Goal: Transaction & Acquisition: Obtain resource

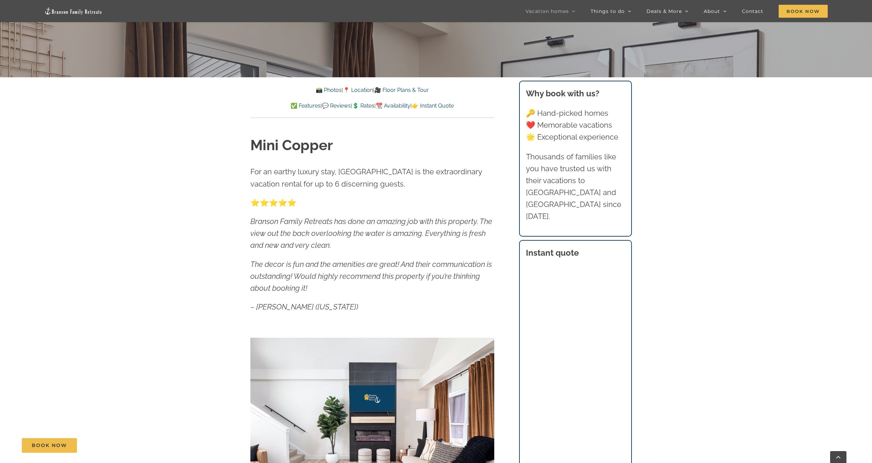
scroll to position [557, 0]
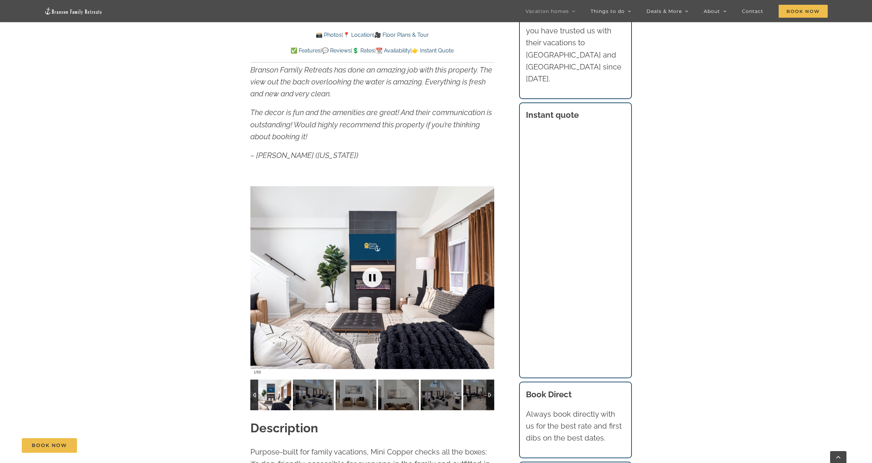
click at [374, 277] on link at bounding box center [372, 277] width 27 height 27
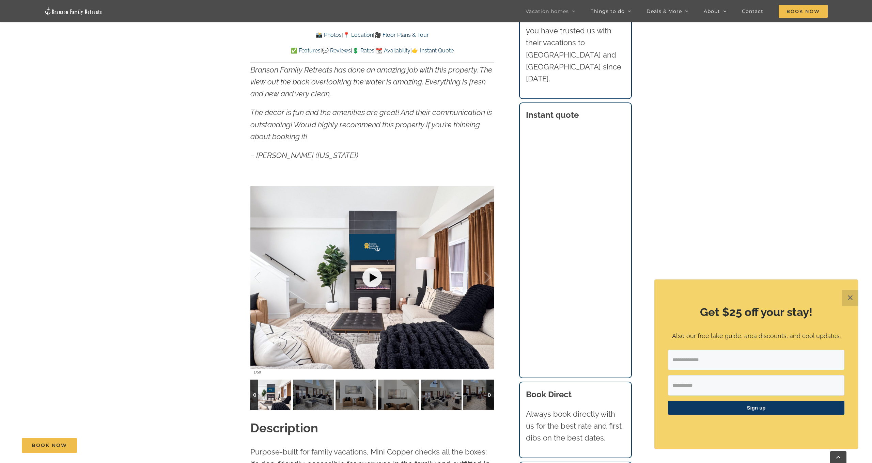
click at [373, 277] on link at bounding box center [372, 277] width 27 height 27
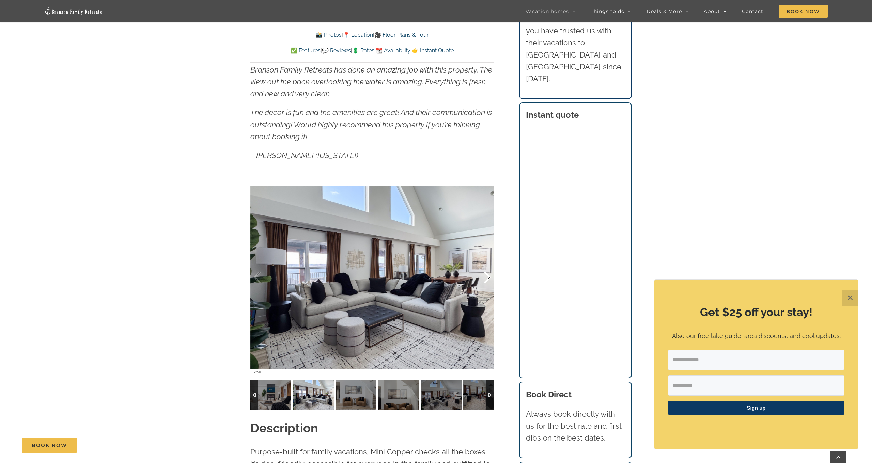
click at [488, 277] on div at bounding box center [480, 277] width 21 height 42
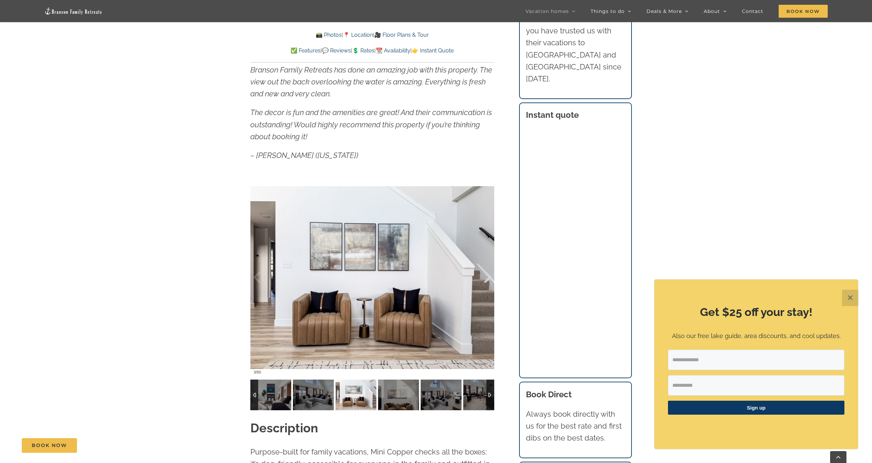
click at [488, 277] on div at bounding box center [480, 277] width 21 height 42
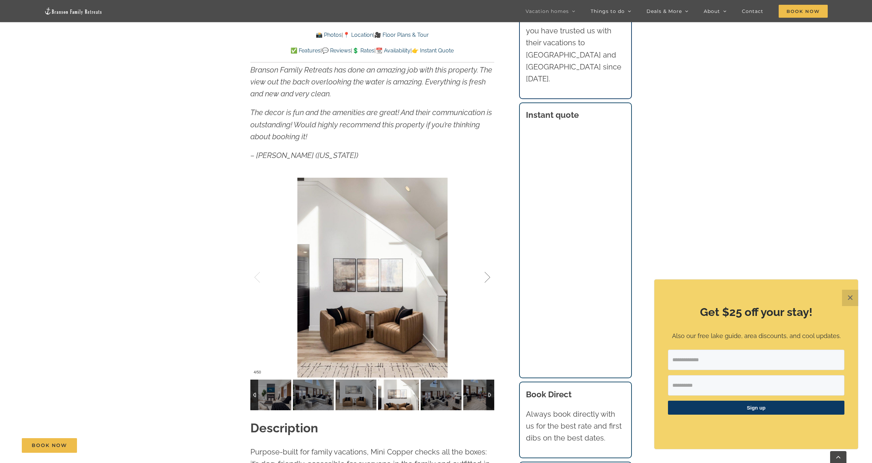
click at [488, 277] on div at bounding box center [480, 277] width 21 height 42
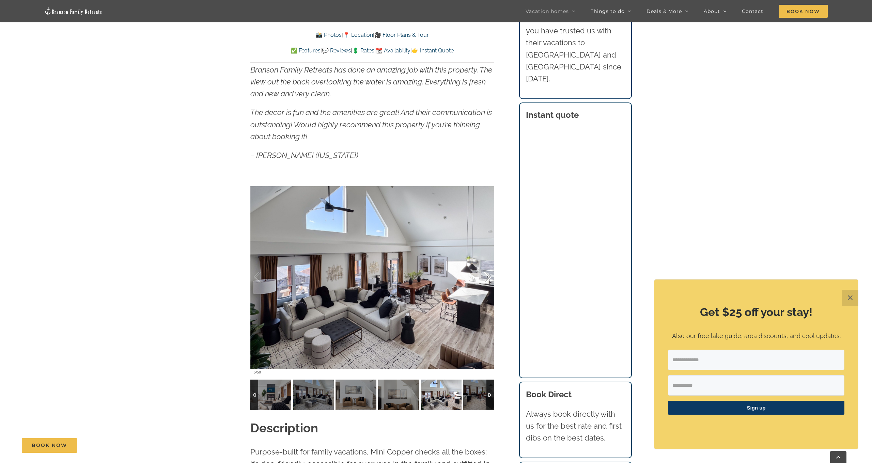
click at [488, 277] on div at bounding box center [480, 277] width 21 height 42
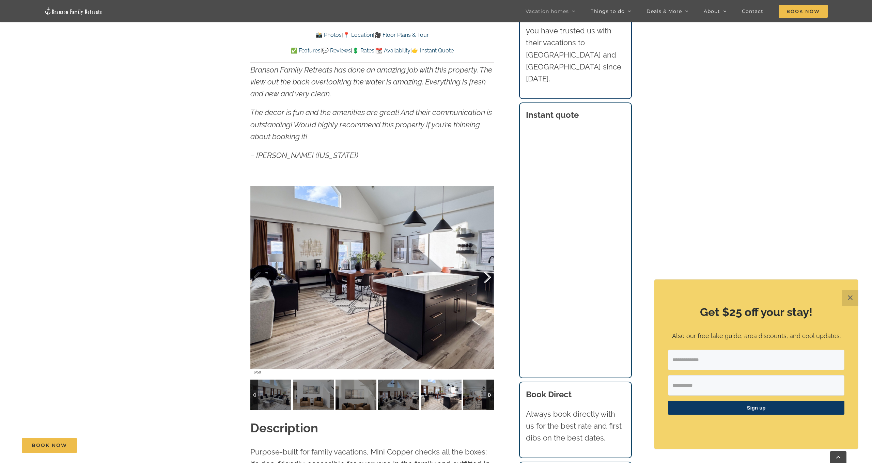
click at [488, 277] on div at bounding box center [480, 277] width 21 height 42
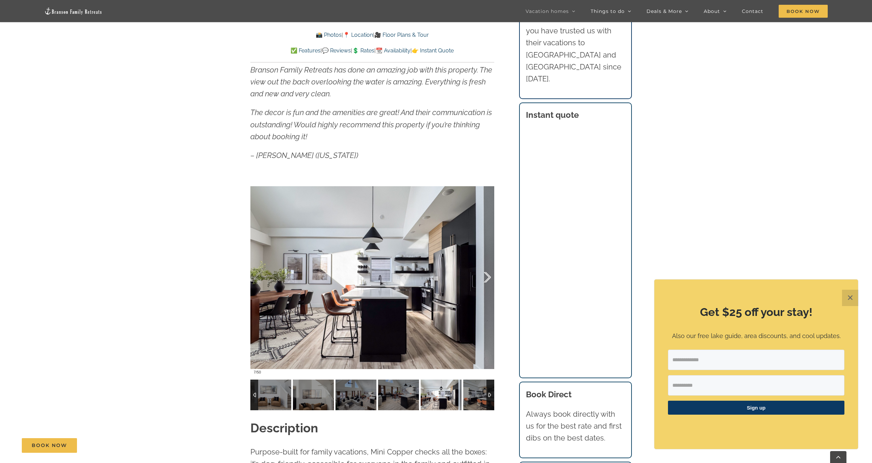
click at [488, 277] on div at bounding box center [480, 277] width 21 height 42
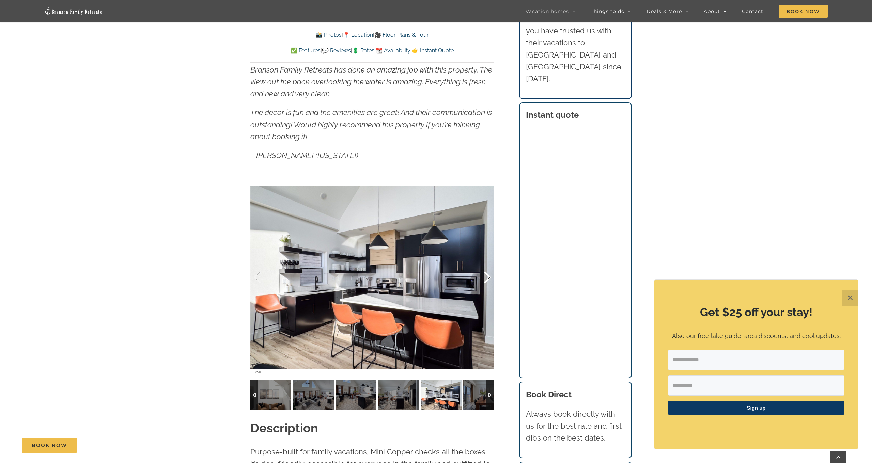
click at [488, 277] on div at bounding box center [480, 277] width 21 height 42
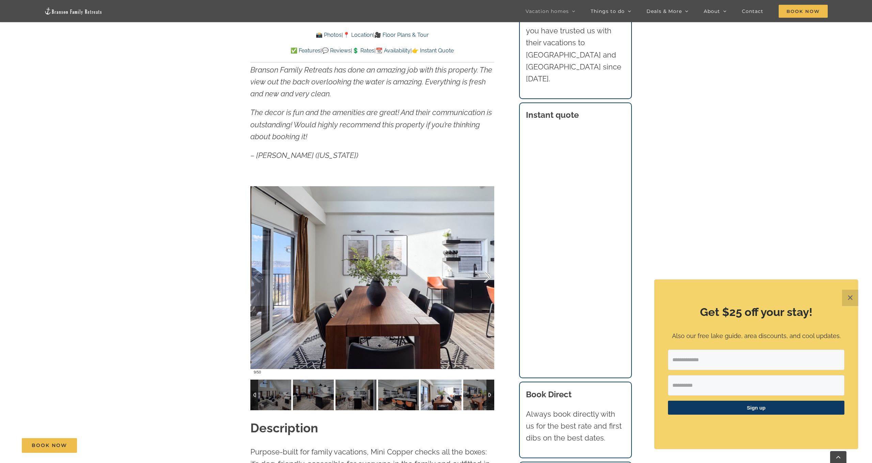
click at [488, 277] on div at bounding box center [480, 277] width 21 height 42
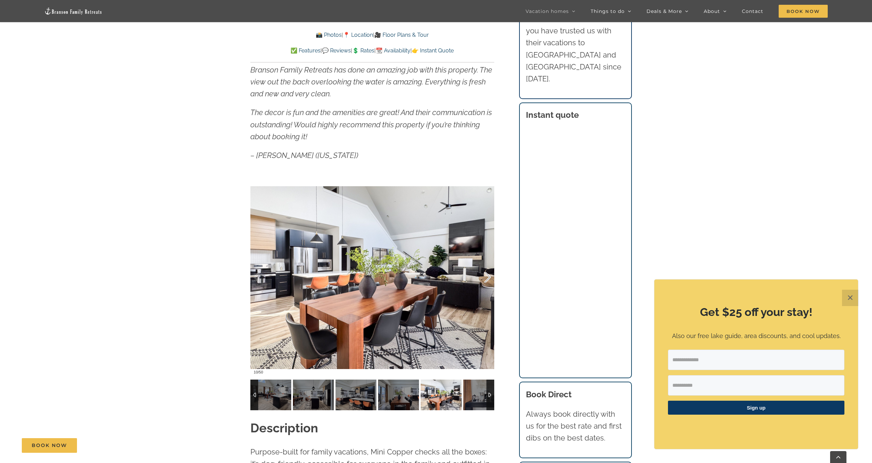
click at [488, 277] on div at bounding box center [480, 277] width 21 height 42
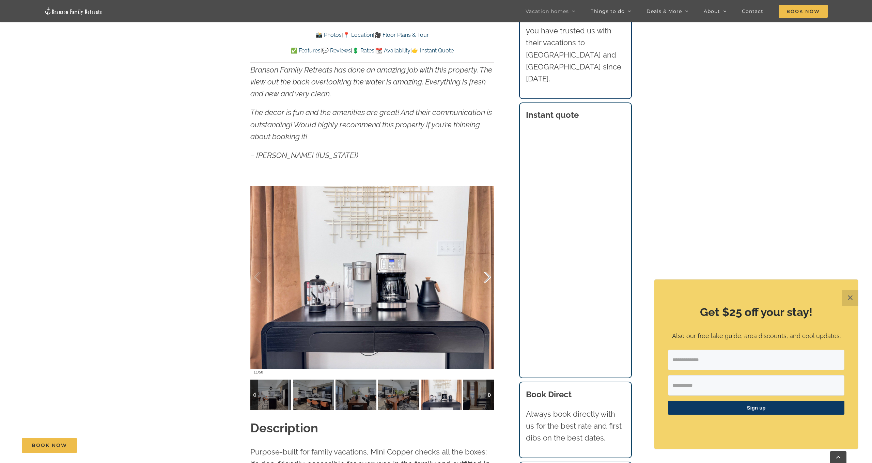
click at [488, 277] on div at bounding box center [480, 277] width 21 height 42
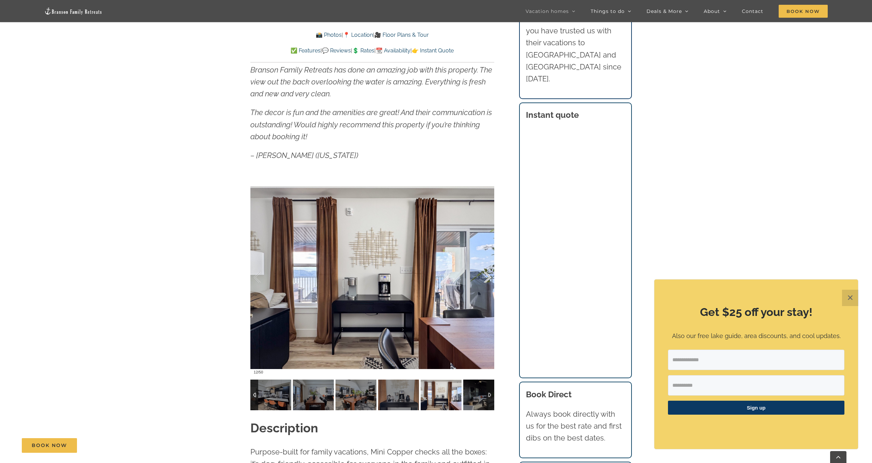
click at [488, 277] on div at bounding box center [480, 277] width 21 height 42
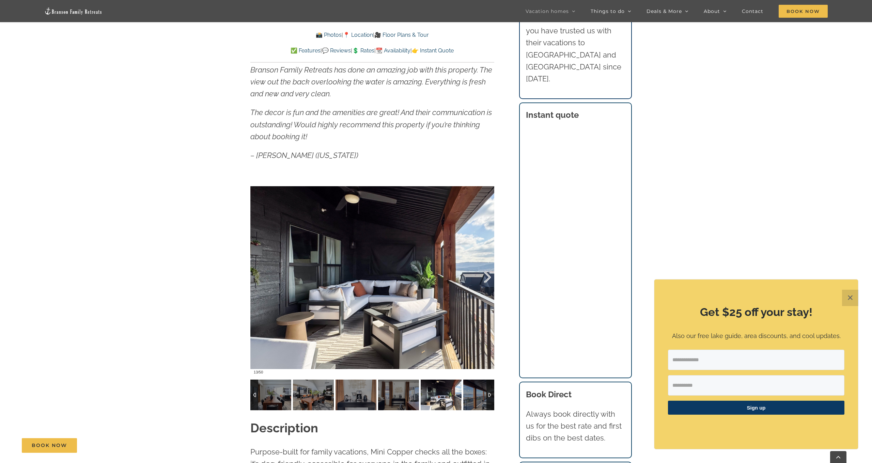
click at [488, 277] on div at bounding box center [480, 277] width 21 height 42
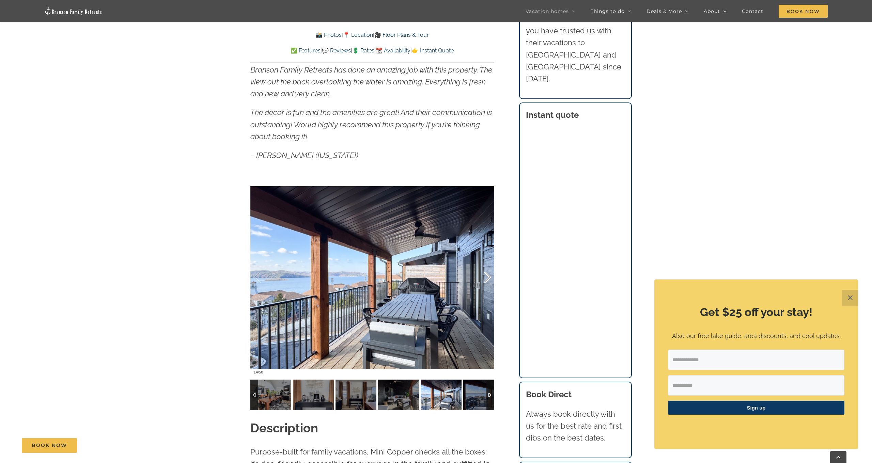
click at [488, 277] on div at bounding box center [480, 277] width 21 height 42
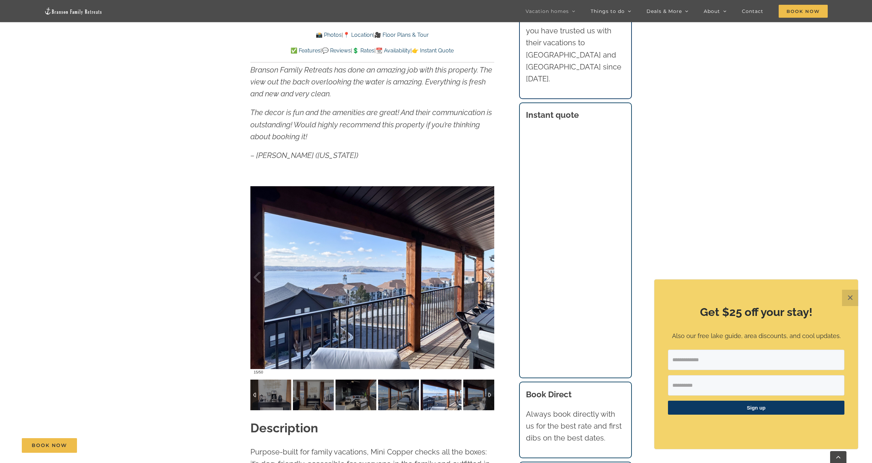
click at [488, 277] on div at bounding box center [480, 277] width 21 height 42
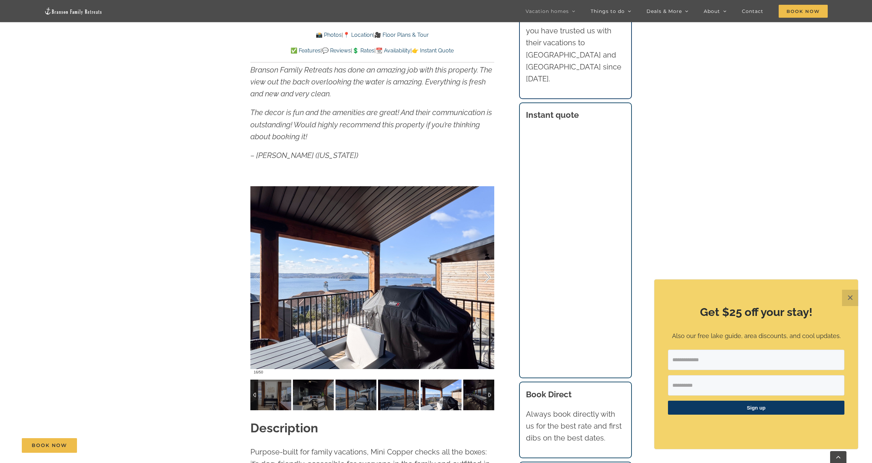
click at [488, 277] on div at bounding box center [480, 277] width 21 height 42
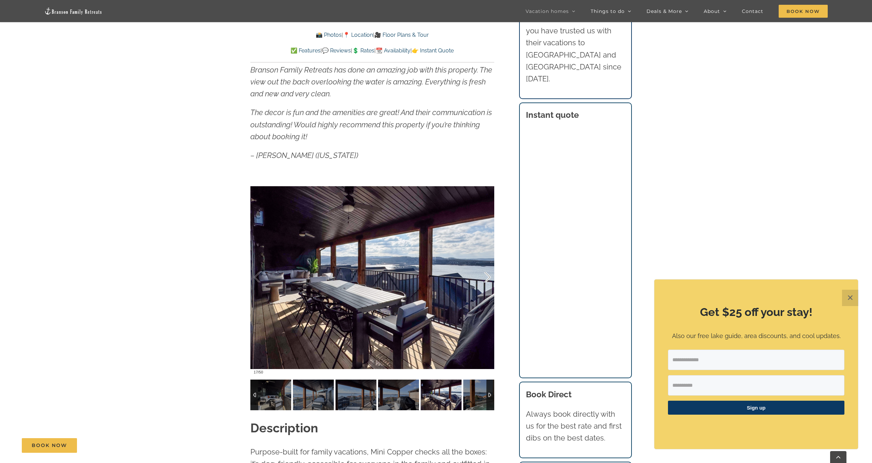
click at [488, 277] on div at bounding box center [480, 277] width 21 height 42
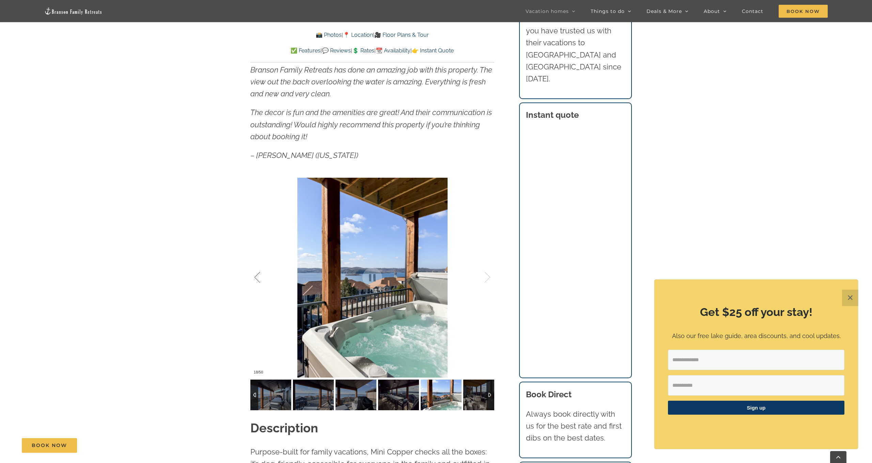
click at [255, 274] on div at bounding box center [264, 277] width 21 height 42
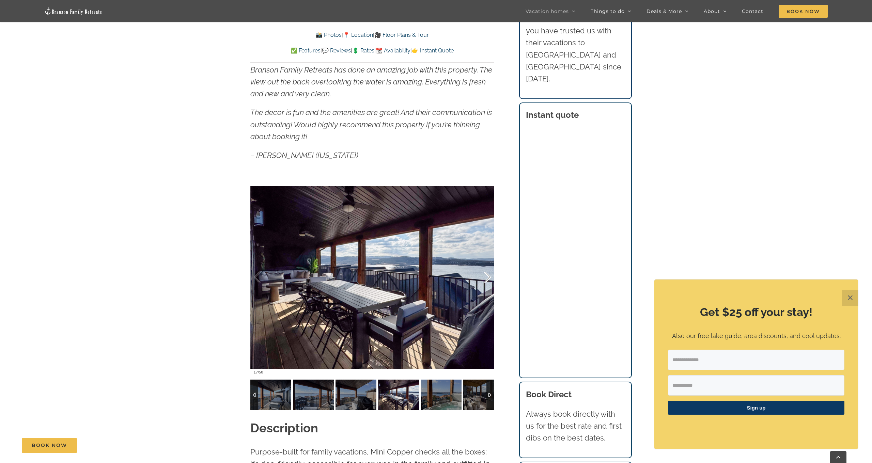
click at [486, 274] on div at bounding box center [480, 277] width 21 height 42
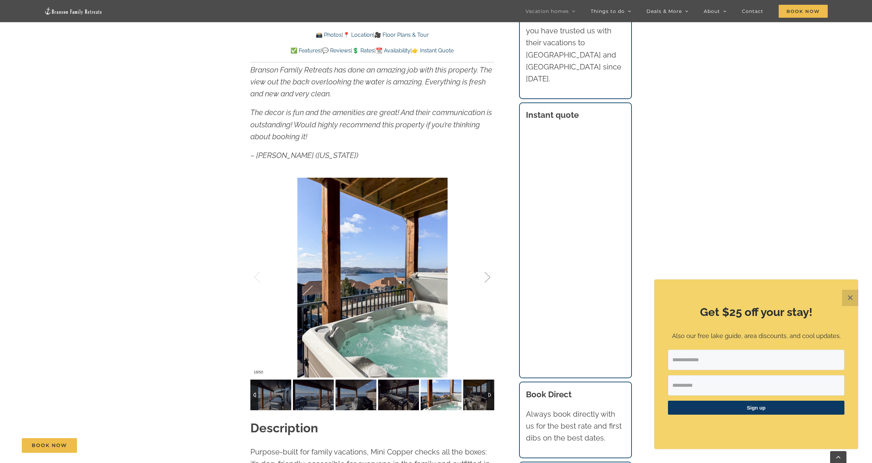
click at [486, 274] on div at bounding box center [480, 277] width 21 height 42
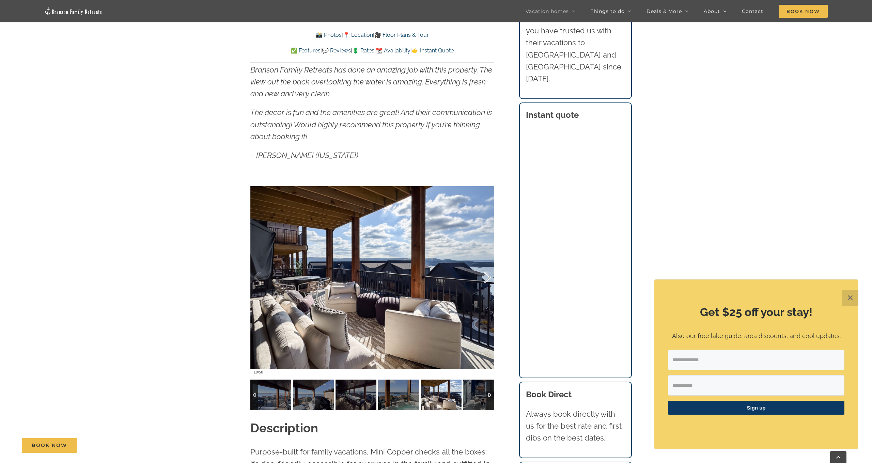
click at [486, 274] on div at bounding box center [480, 277] width 21 height 42
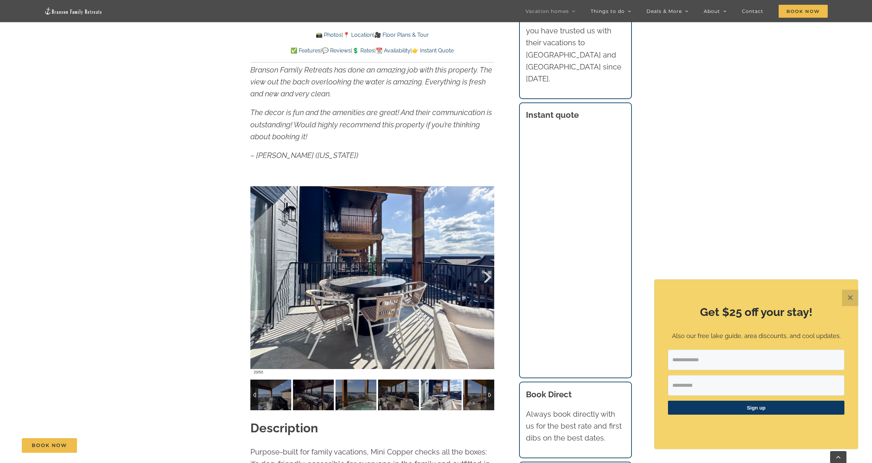
click at [486, 274] on div at bounding box center [480, 277] width 21 height 42
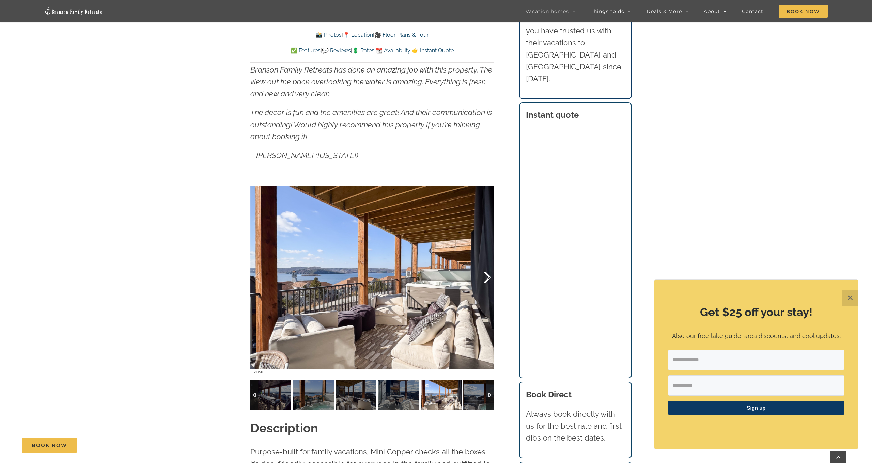
click at [486, 274] on div at bounding box center [480, 277] width 21 height 42
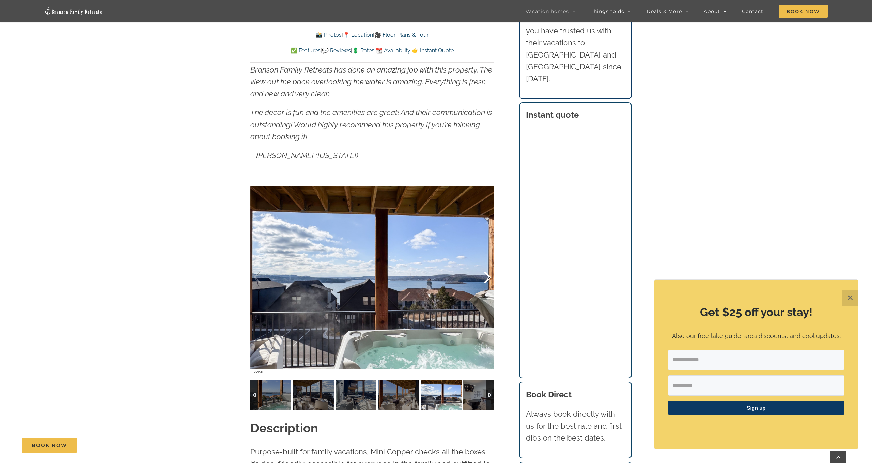
click at [486, 274] on div at bounding box center [480, 277] width 21 height 42
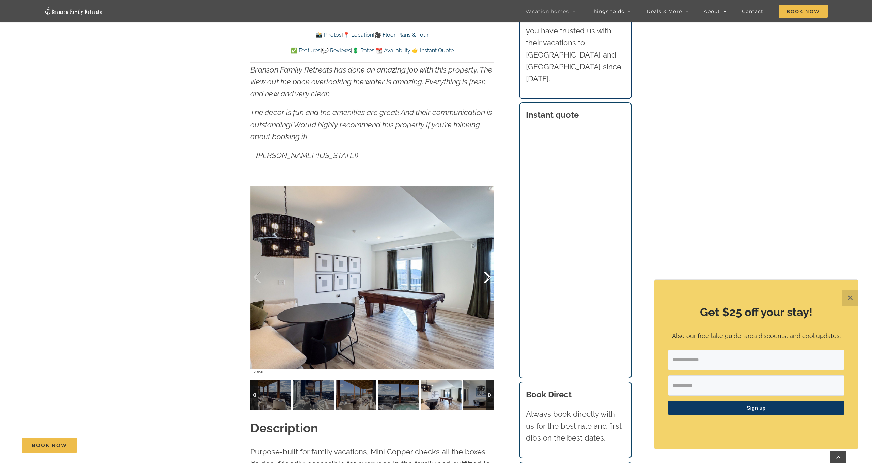
click at [486, 274] on div at bounding box center [480, 277] width 21 height 42
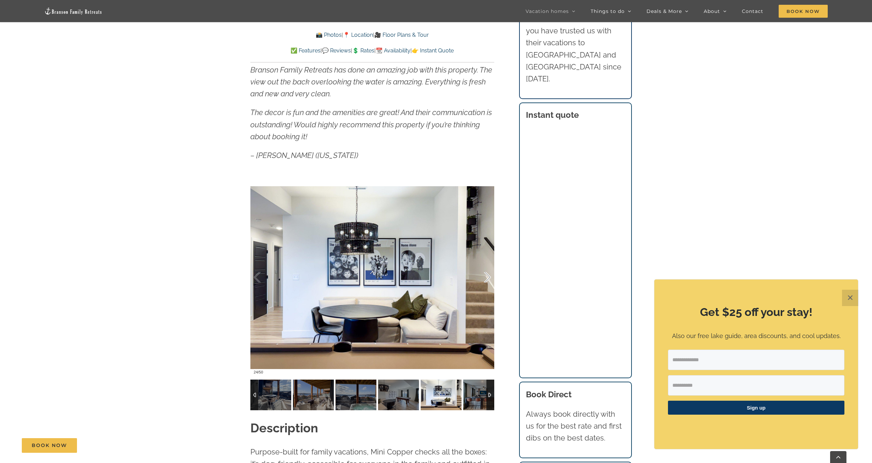
click at [486, 274] on div at bounding box center [480, 277] width 21 height 42
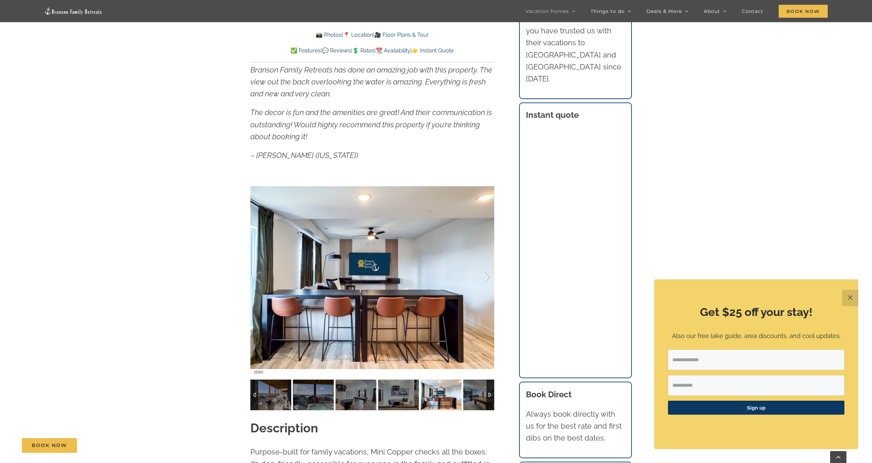
click at [486, 274] on div at bounding box center [480, 277] width 21 height 42
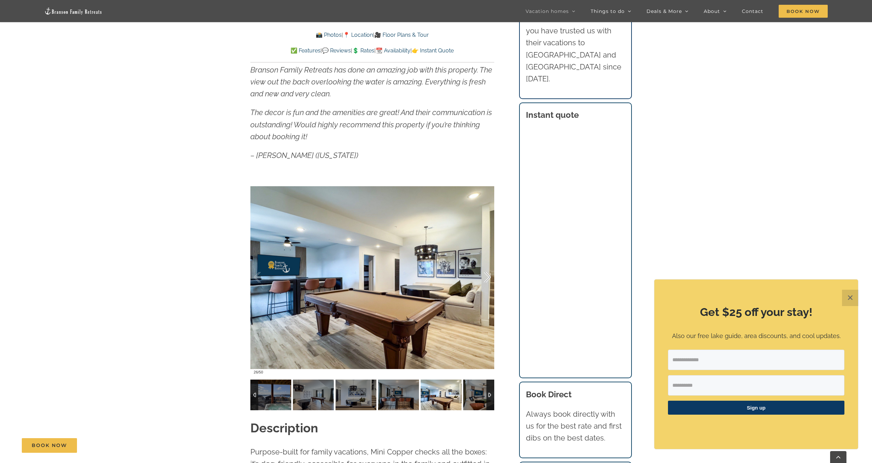
click at [486, 274] on div at bounding box center [480, 277] width 21 height 42
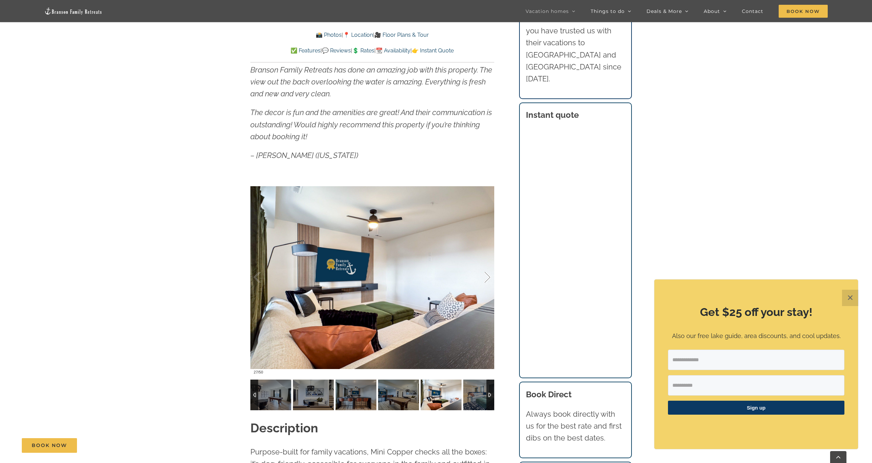
click at [486, 274] on div at bounding box center [480, 277] width 21 height 42
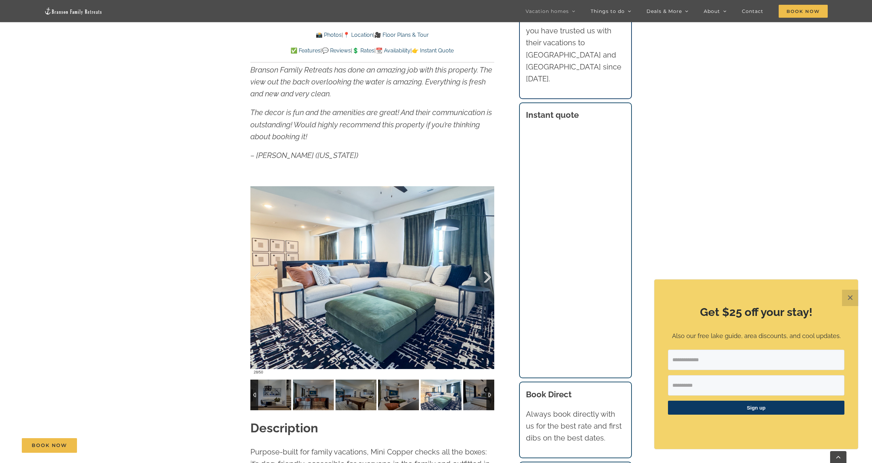
click at [486, 274] on div at bounding box center [480, 277] width 21 height 42
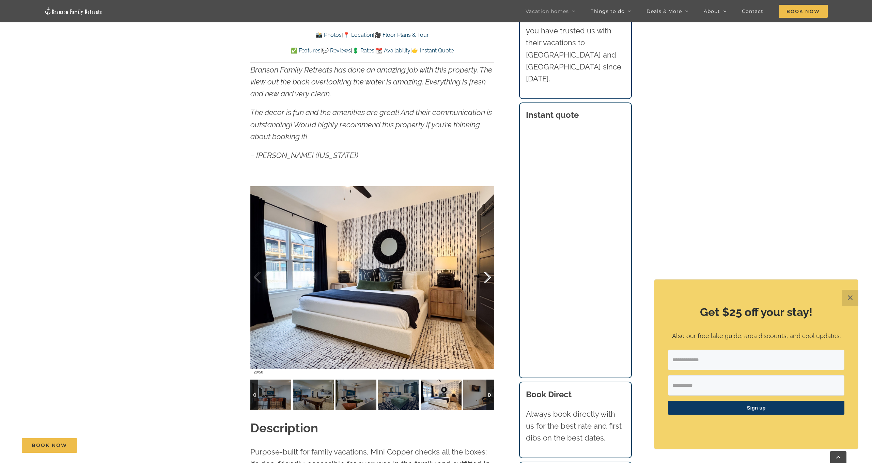
click at [486, 274] on div at bounding box center [480, 277] width 21 height 42
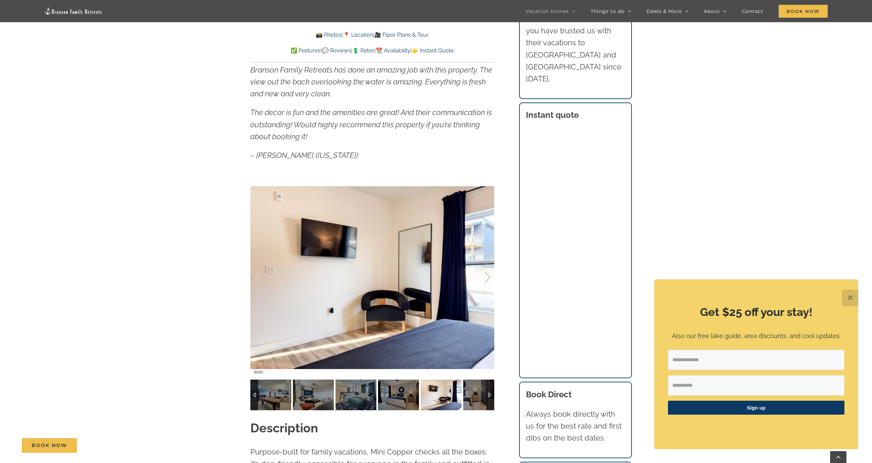
click at [486, 274] on div at bounding box center [480, 277] width 21 height 42
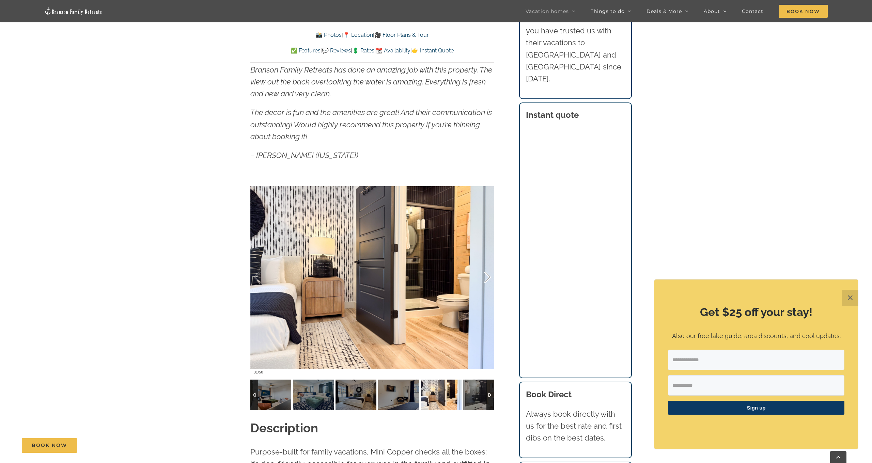
click at [486, 274] on div at bounding box center [480, 277] width 21 height 42
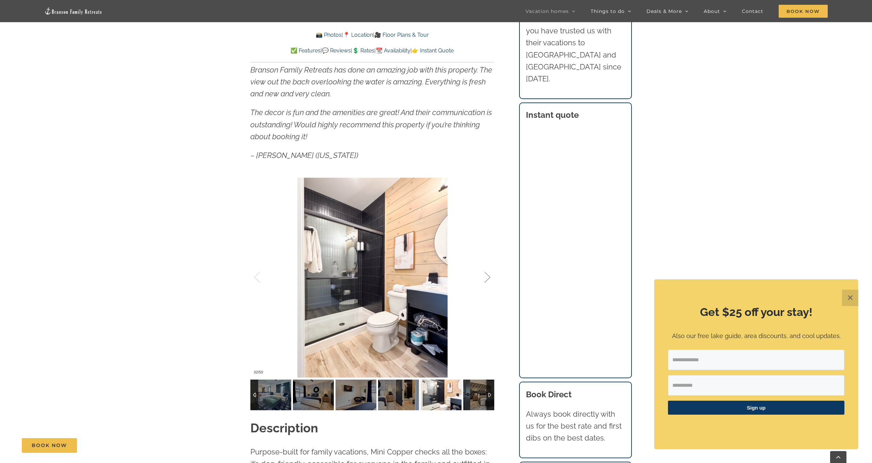
click at [486, 274] on div at bounding box center [480, 277] width 21 height 42
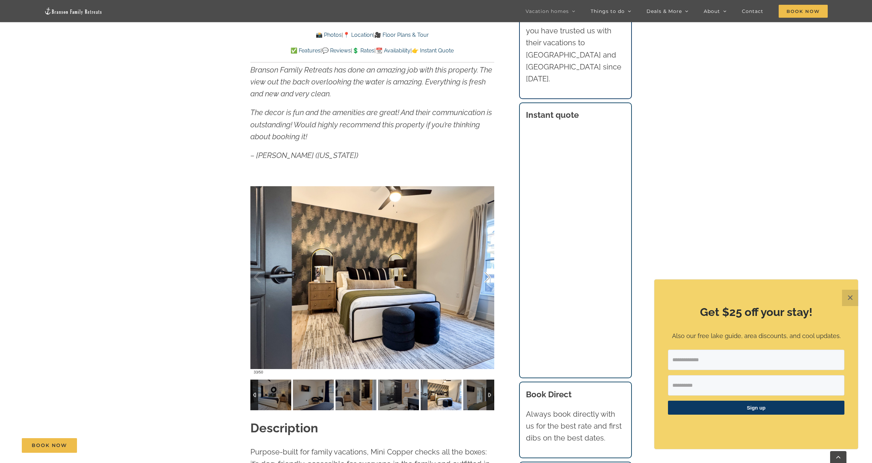
click at [486, 274] on div at bounding box center [480, 277] width 21 height 42
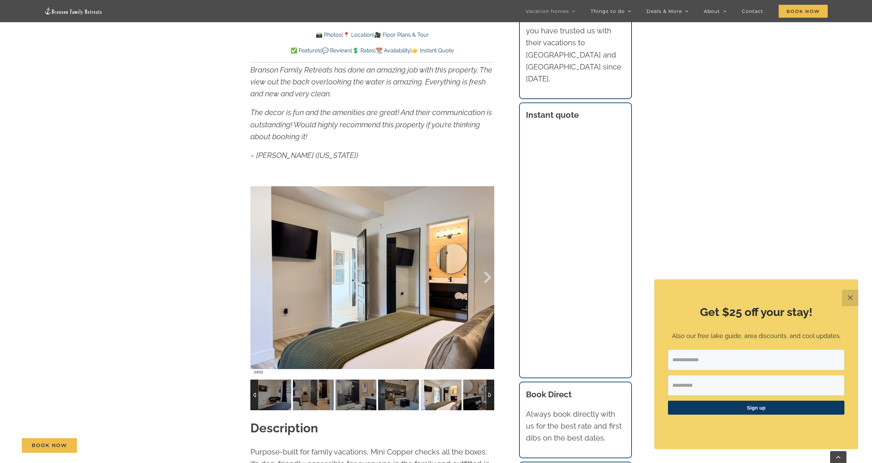
click at [486, 274] on div at bounding box center [480, 277] width 21 height 42
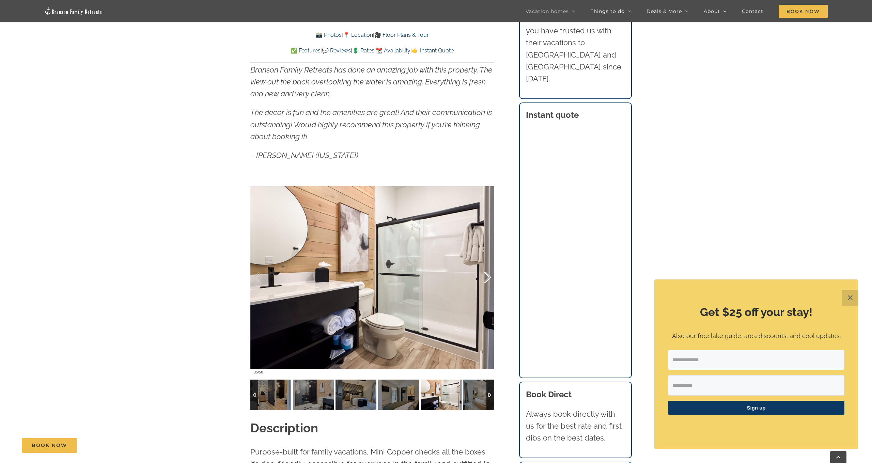
click at [486, 274] on div at bounding box center [480, 277] width 21 height 42
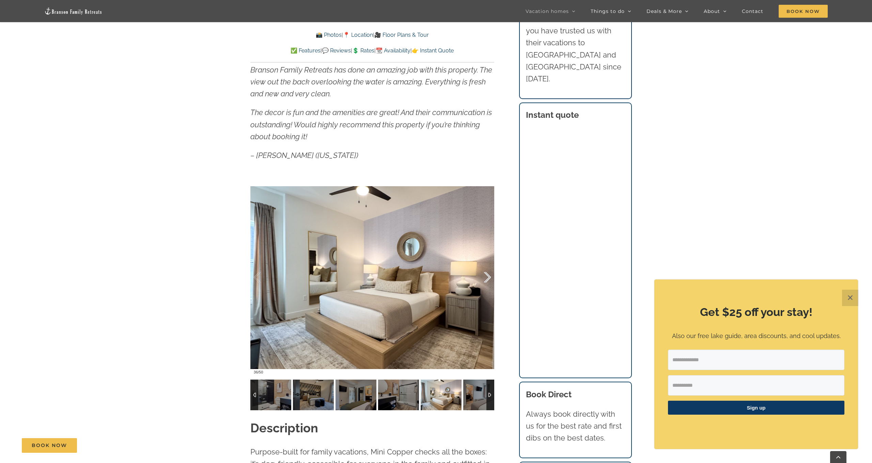
click at [486, 274] on div at bounding box center [480, 277] width 21 height 42
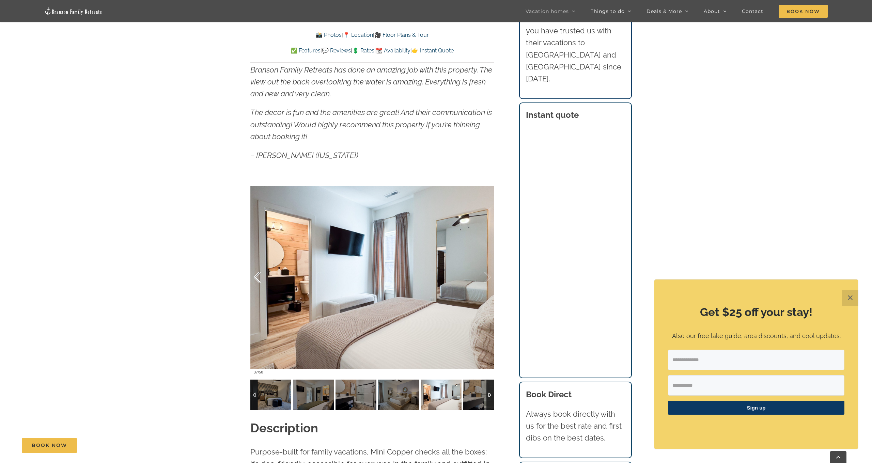
click at [256, 277] on div at bounding box center [264, 277] width 21 height 42
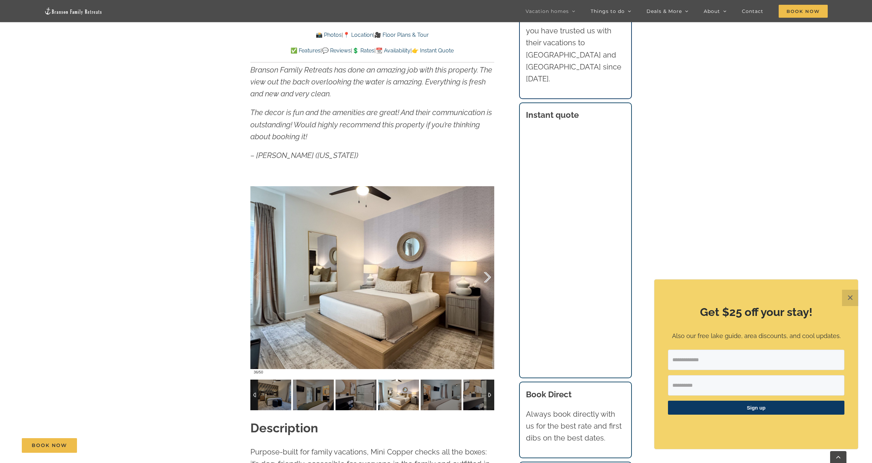
click at [488, 278] on div at bounding box center [480, 277] width 21 height 42
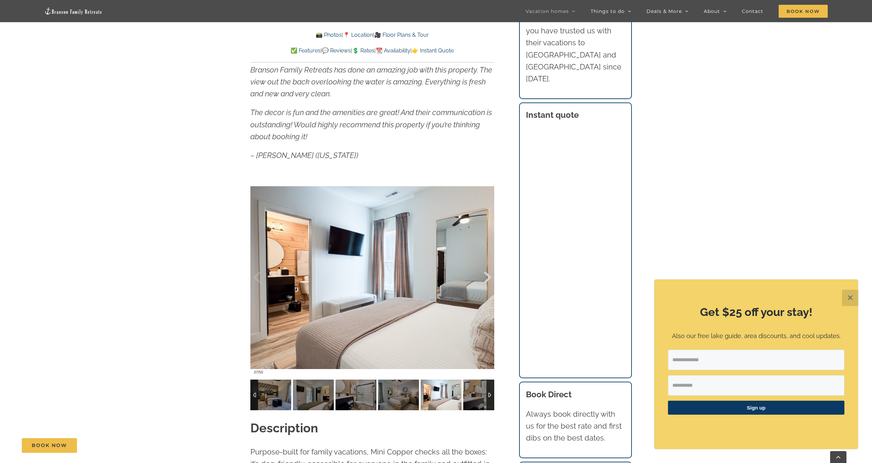
click at [488, 278] on div at bounding box center [480, 277] width 21 height 42
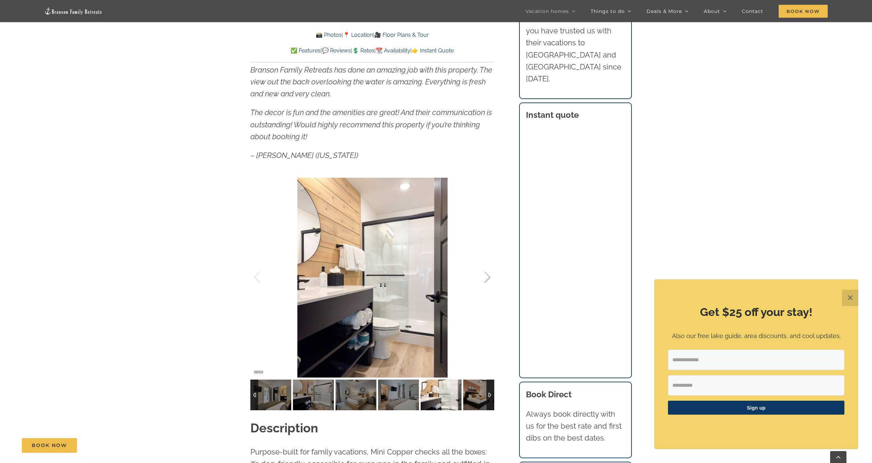
click at [488, 278] on div at bounding box center [480, 277] width 21 height 42
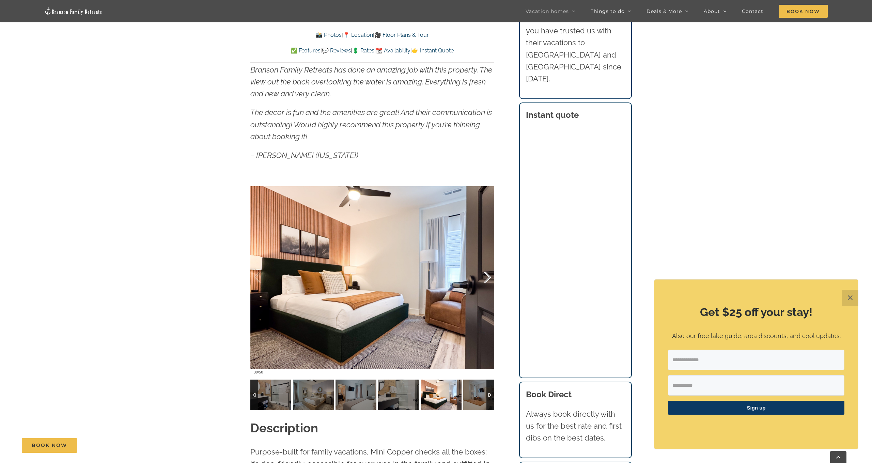
click at [488, 278] on div at bounding box center [480, 277] width 21 height 42
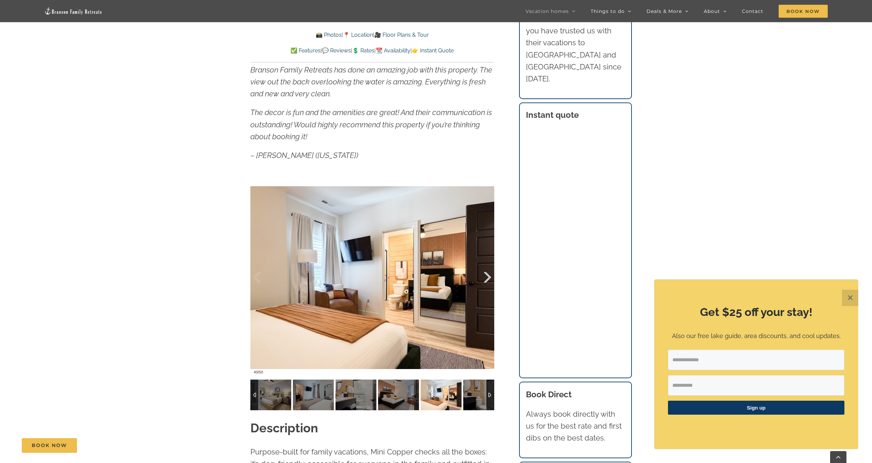
click at [488, 278] on div at bounding box center [480, 277] width 21 height 42
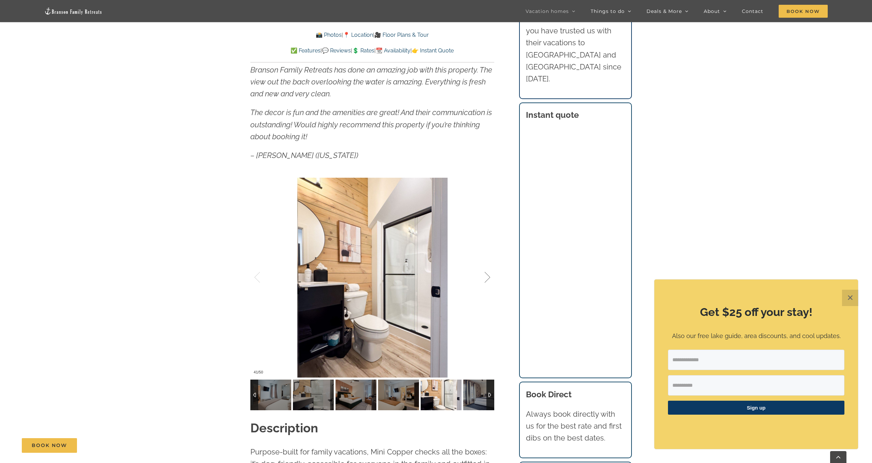
click at [488, 278] on div at bounding box center [480, 277] width 21 height 42
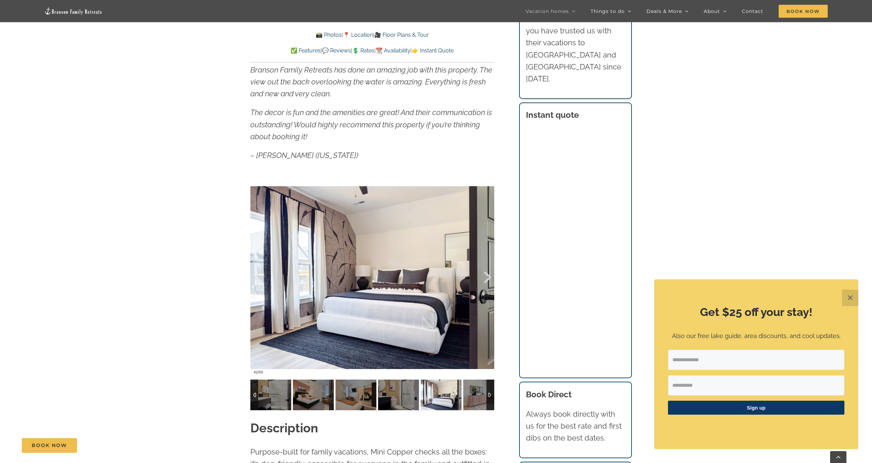
click at [488, 278] on div at bounding box center [480, 277] width 21 height 42
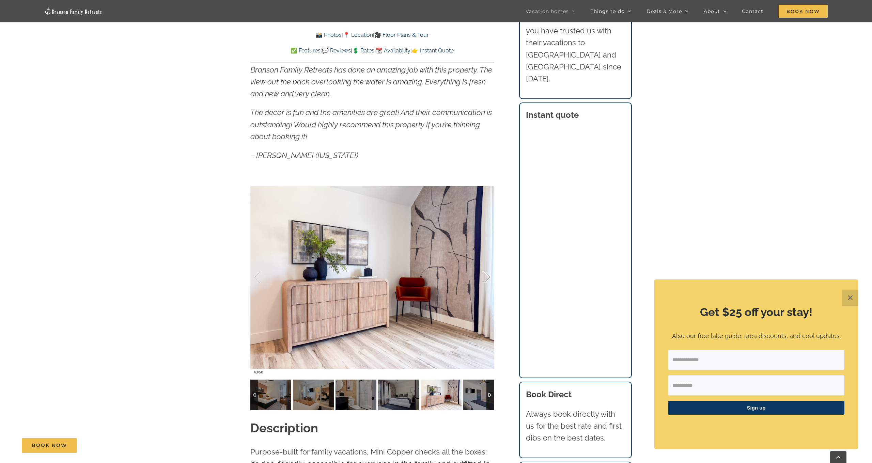
click at [488, 278] on div at bounding box center [480, 277] width 21 height 42
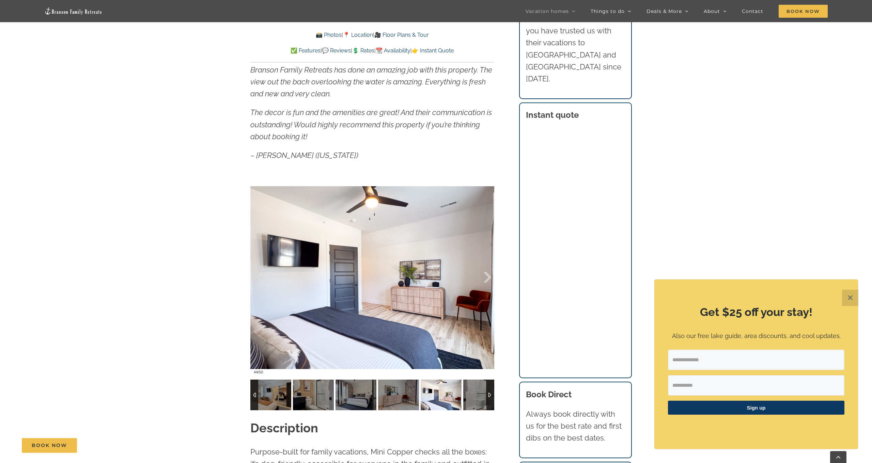
click at [488, 278] on div at bounding box center [480, 277] width 21 height 42
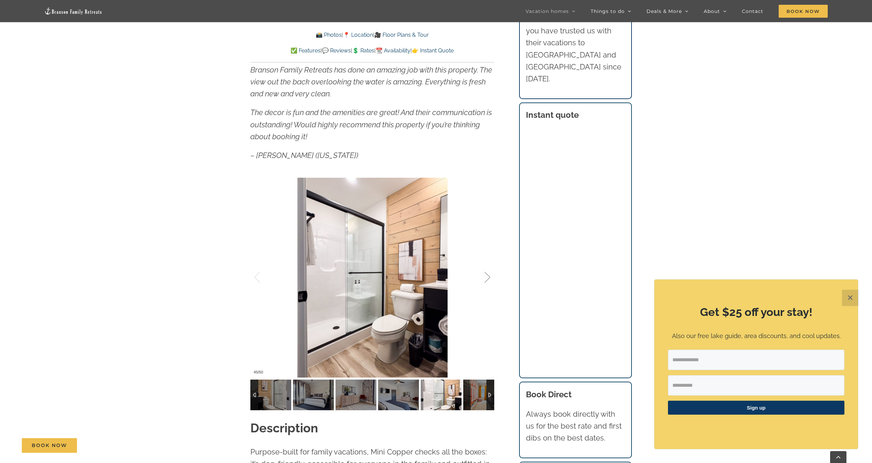
click at [488, 278] on div at bounding box center [480, 277] width 21 height 42
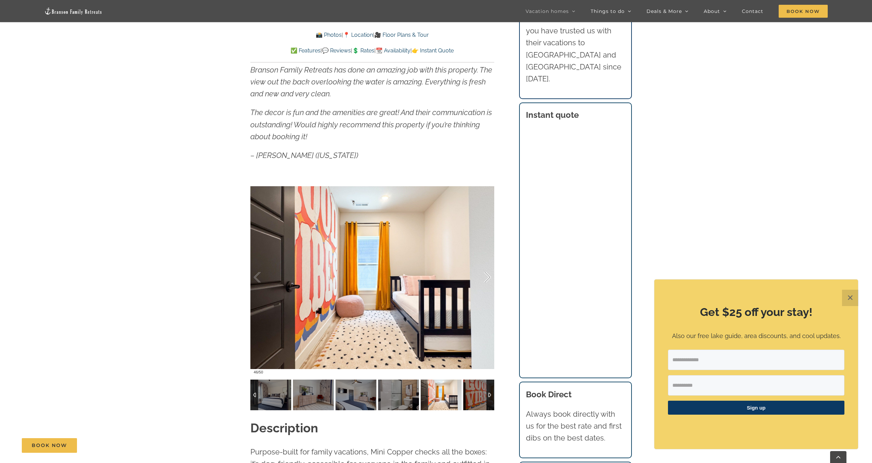
click at [488, 278] on div at bounding box center [480, 277] width 21 height 42
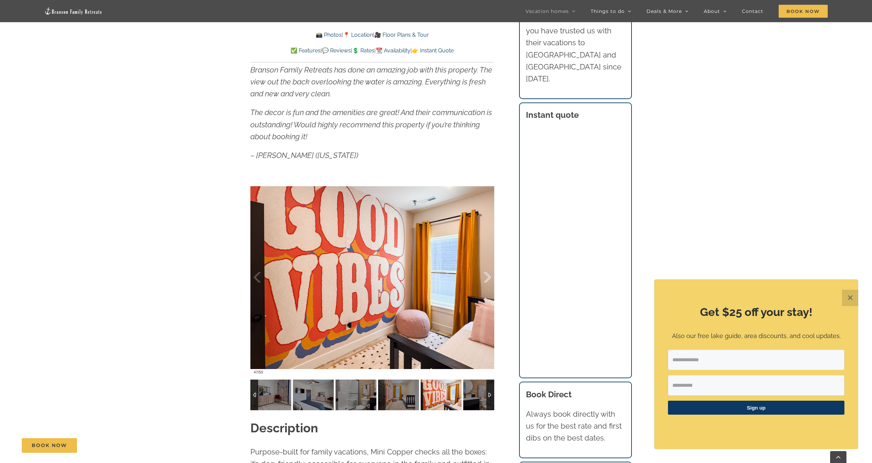
click at [488, 278] on div at bounding box center [480, 277] width 21 height 42
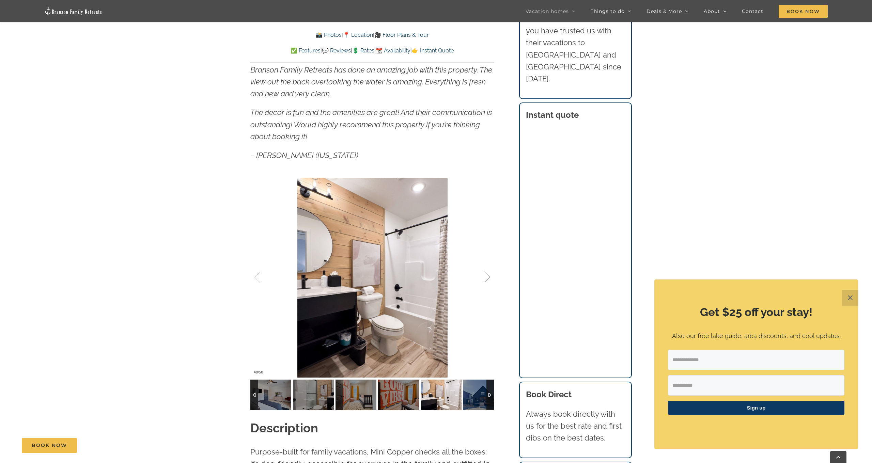
click at [488, 278] on div at bounding box center [480, 277] width 21 height 42
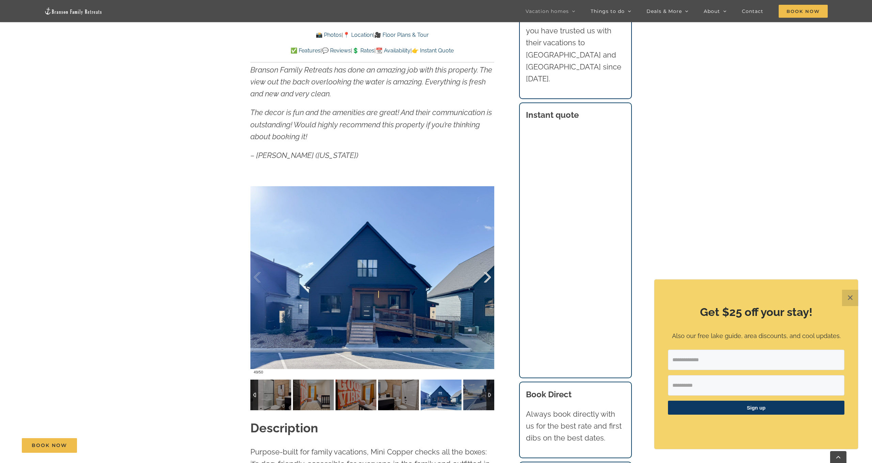
click at [488, 278] on div at bounding box center [480, 277] width 21 height 42
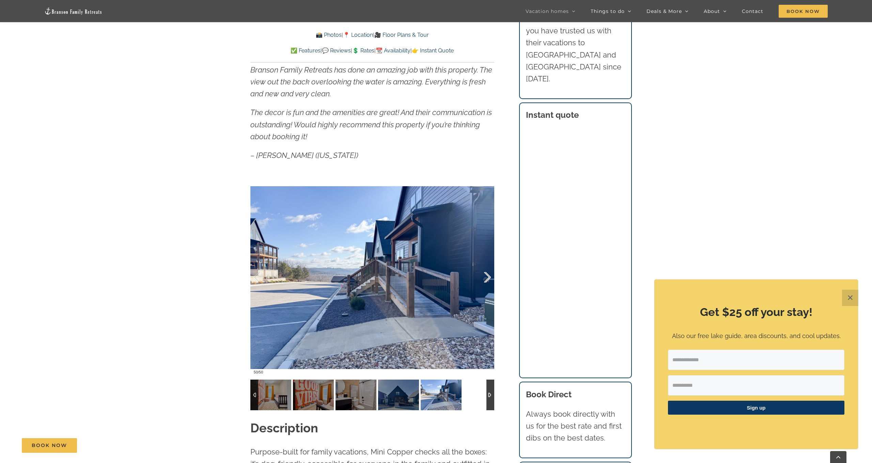
click at [488, 278] on div at bounding box center [480, 277] width 21 height 42
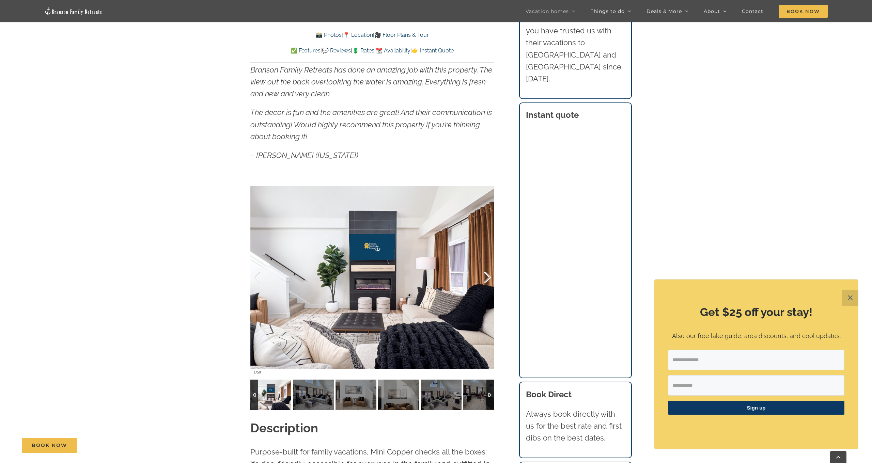
click at [488, 278] on div at bounding box center [480, 277] width 21 height 42
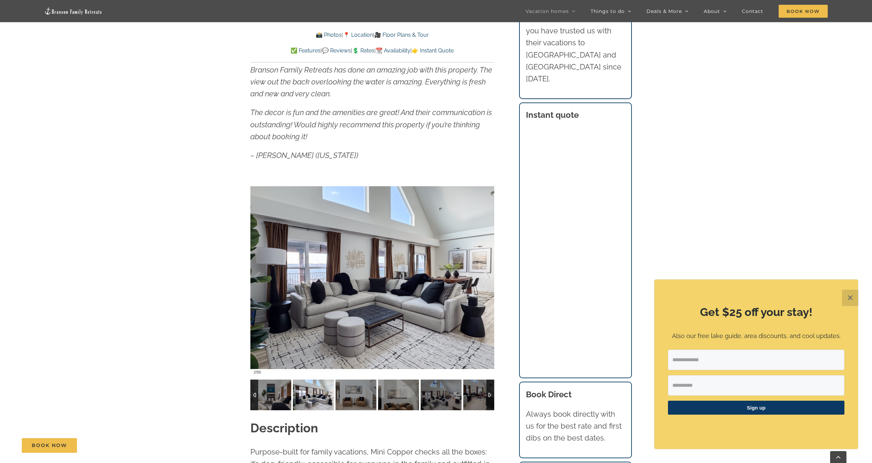
click at [488, 278] on div at bounding box center [480, 277] width 21 height 42
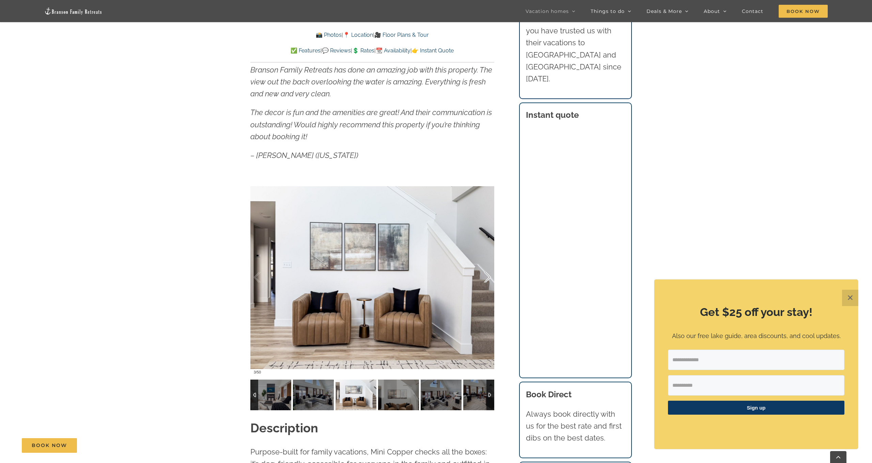
click at [488, 278] on div at bounding box center [480, 277] width 21 height 42
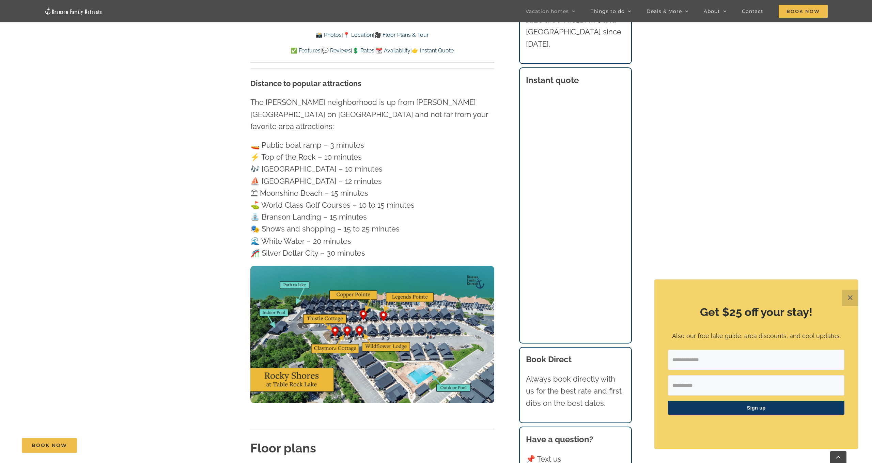
scroll to position [2324, 0]
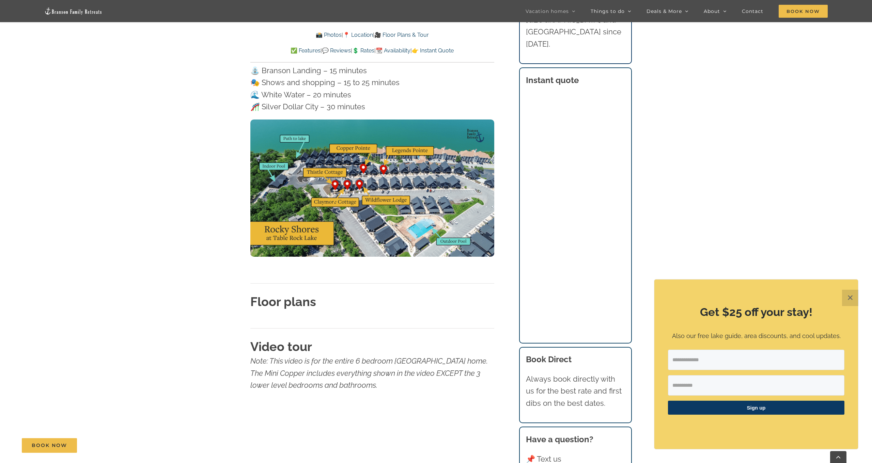
click at [268, 295] on strong "Floor plans" at bounding box center [283, 302] width 66 height 14
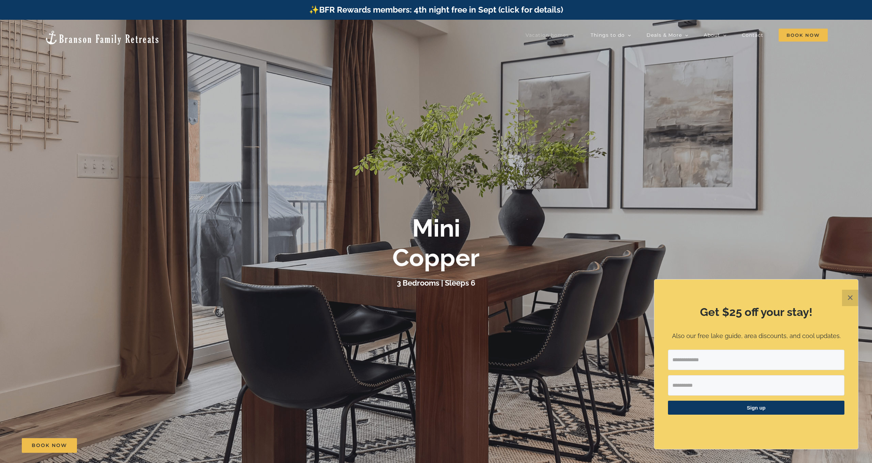
scroll to position [0, 0]
click at [850, 298] on button "✕" at bounding box center [850, 298] width 16 height 16
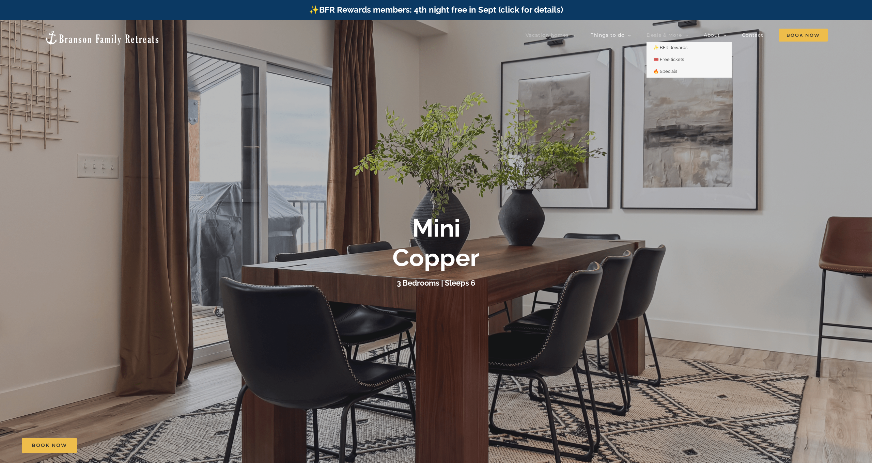
click at [674, 33] on span "Deals & More" at bounding box center [663, 35] width 35 height 5
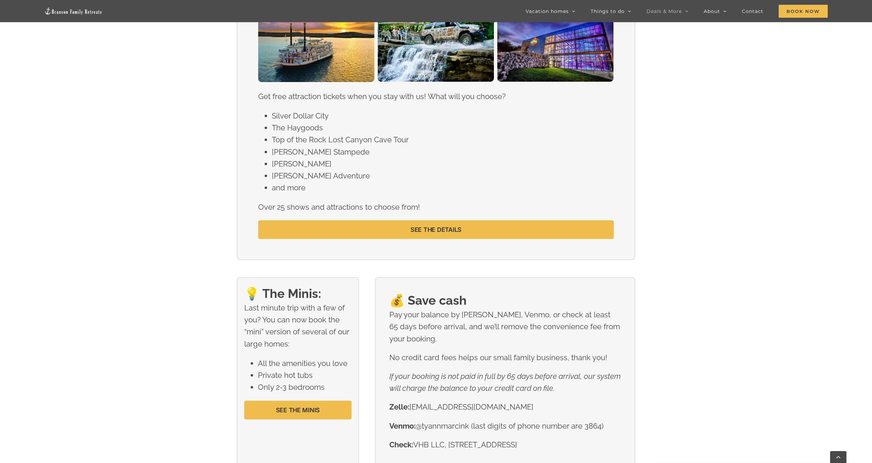
scroll to position [940, 0]
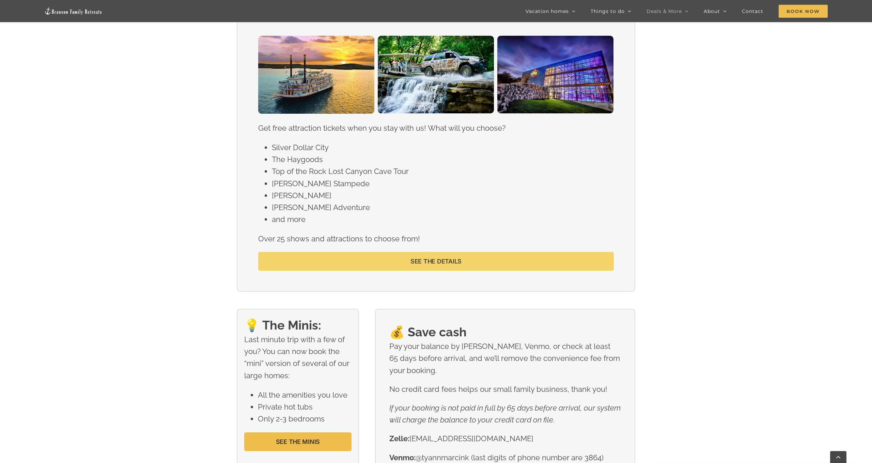
click at [482, 269] on link "SEE THE DETAILS" at bounding box center [436, 261] width 356 height 19
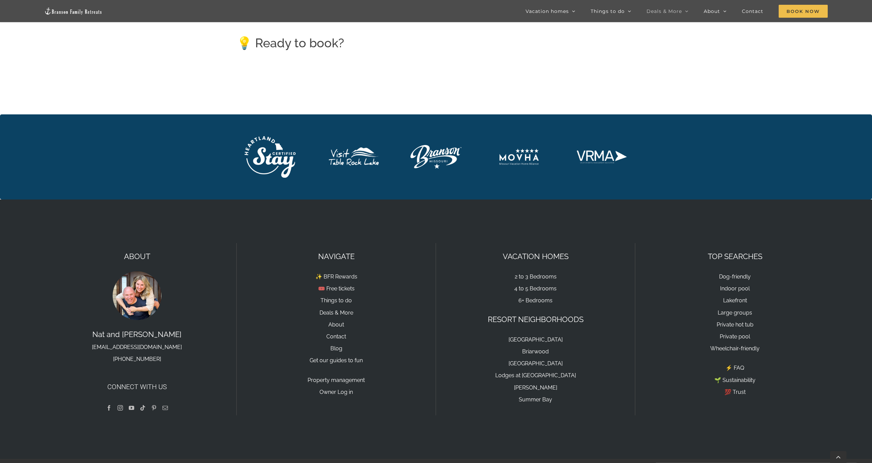
scroll to position [1654, 0]
